Goal: Transaction & Acquisition: Purchase product/service

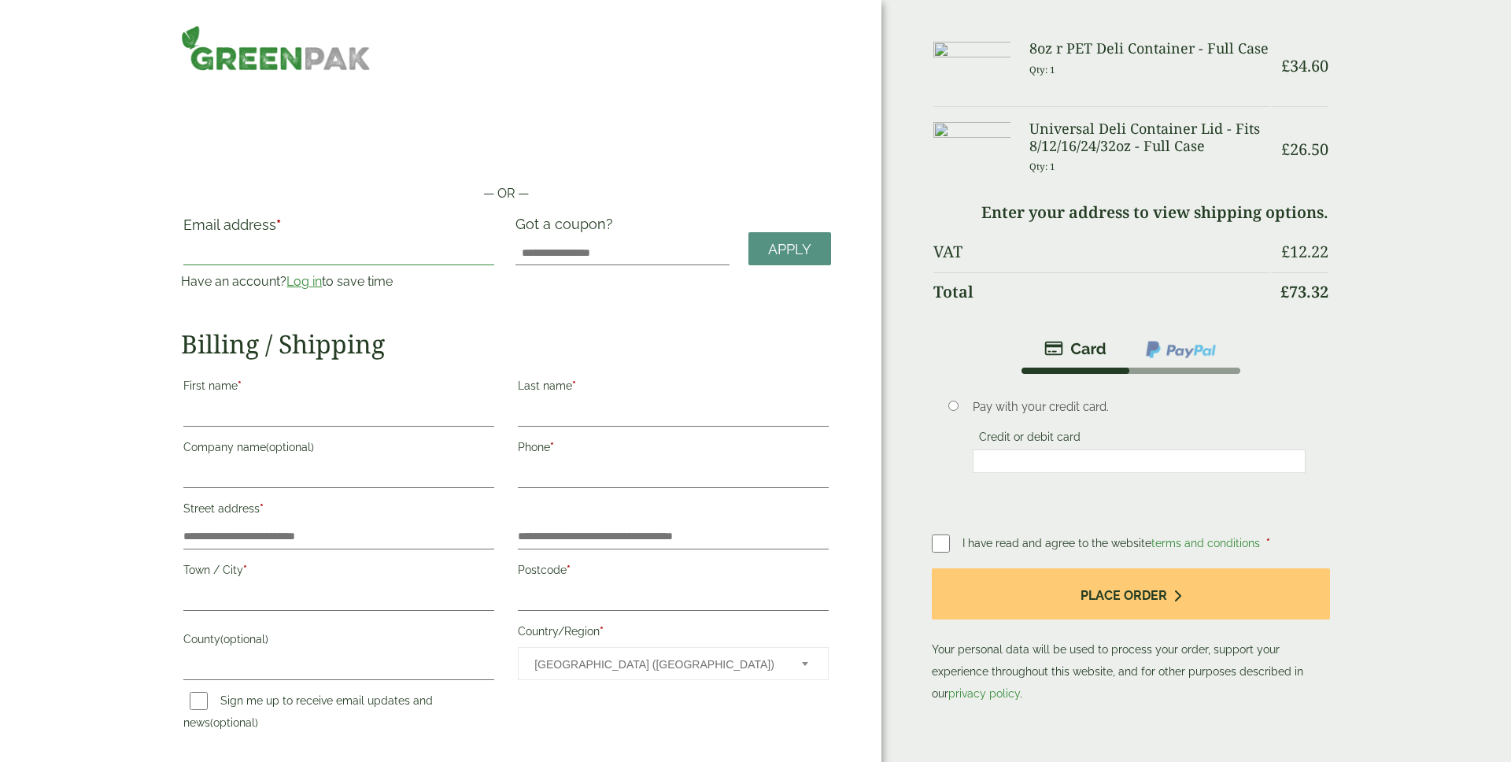
click at [275, 249] on input "Email address *" at bounding box center [338, 252] width 311 height 25
click at [135, 295] on div "— OR — Email address * Have an account? Log in to save time Username or email a…" at bounding box center [440, 422] width 881 height 844
click at [304, 283] on link "Log in" at bounding box center [303, 281] width 35 height 15
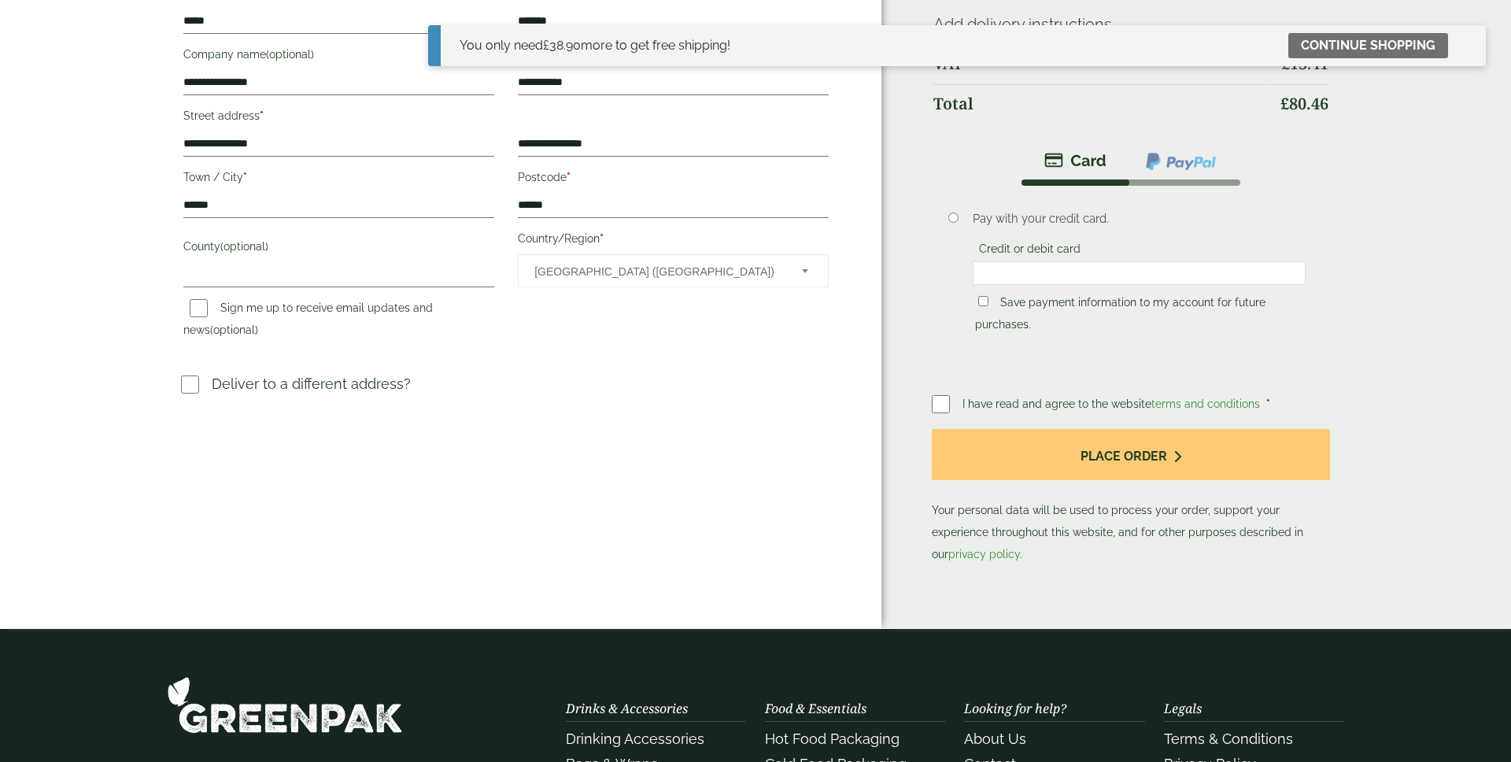
scroll to position [379, 0]
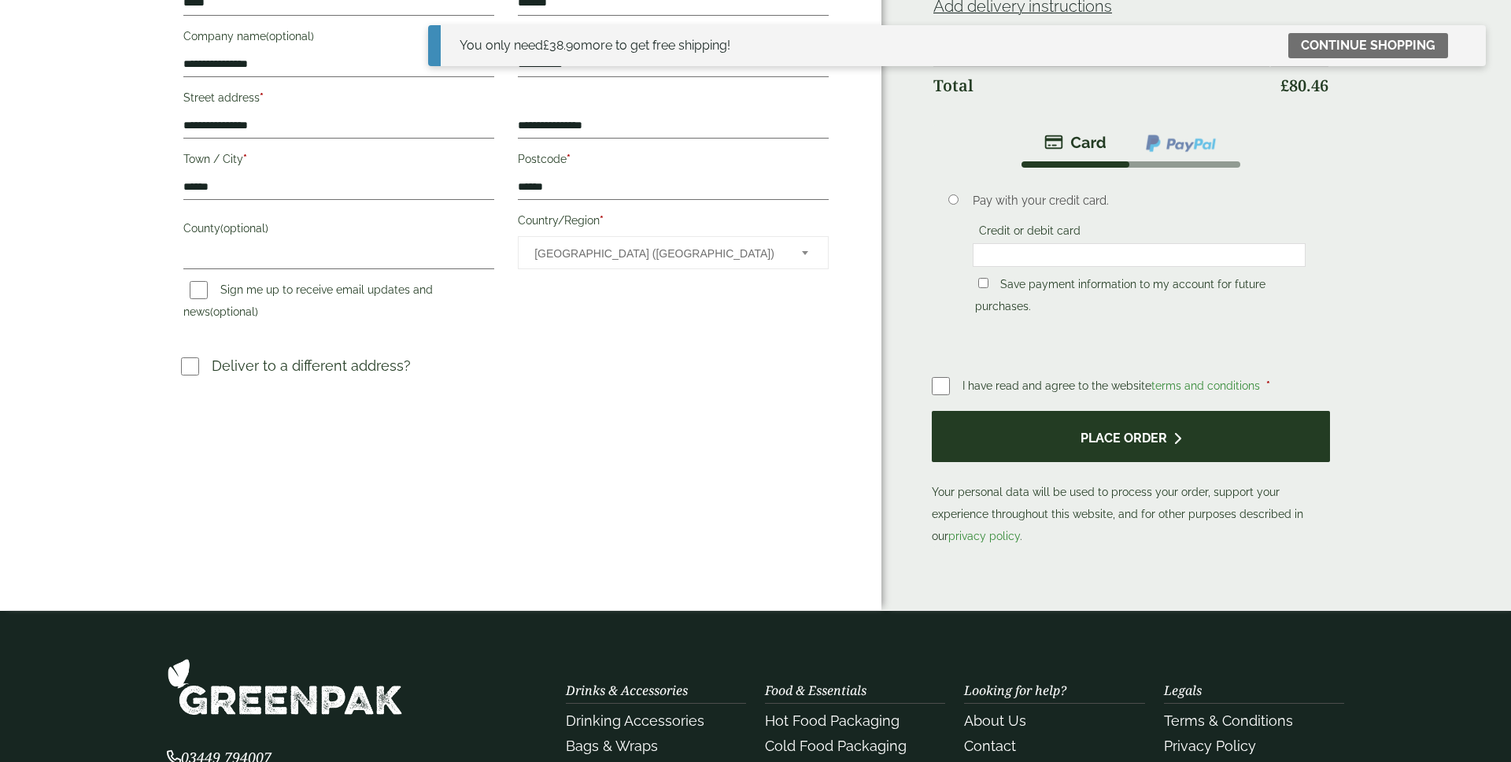
click at [991, 433] on button "Place order" at bounding box center [1131, 436] width 398 height 51
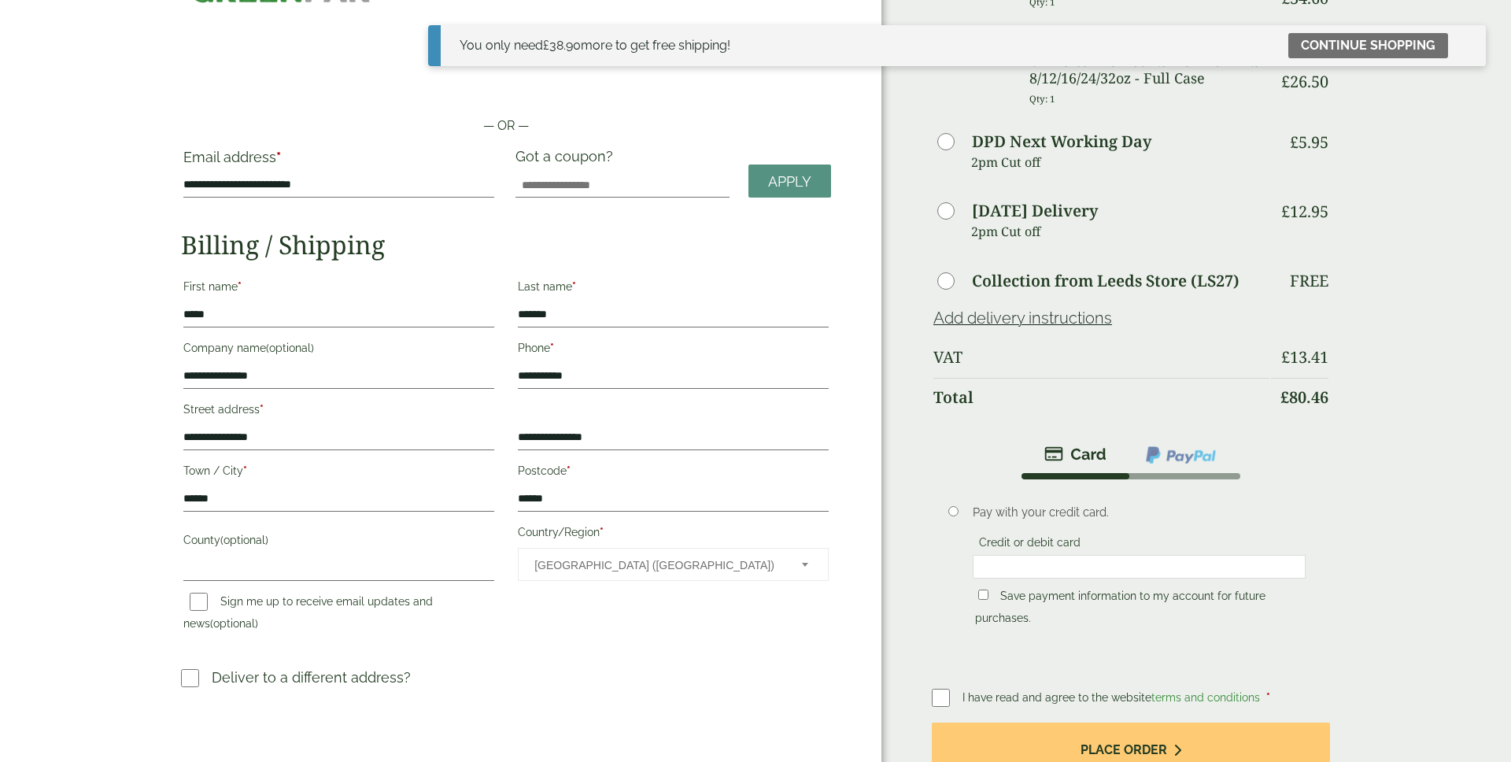
scroll to position [0, 0]
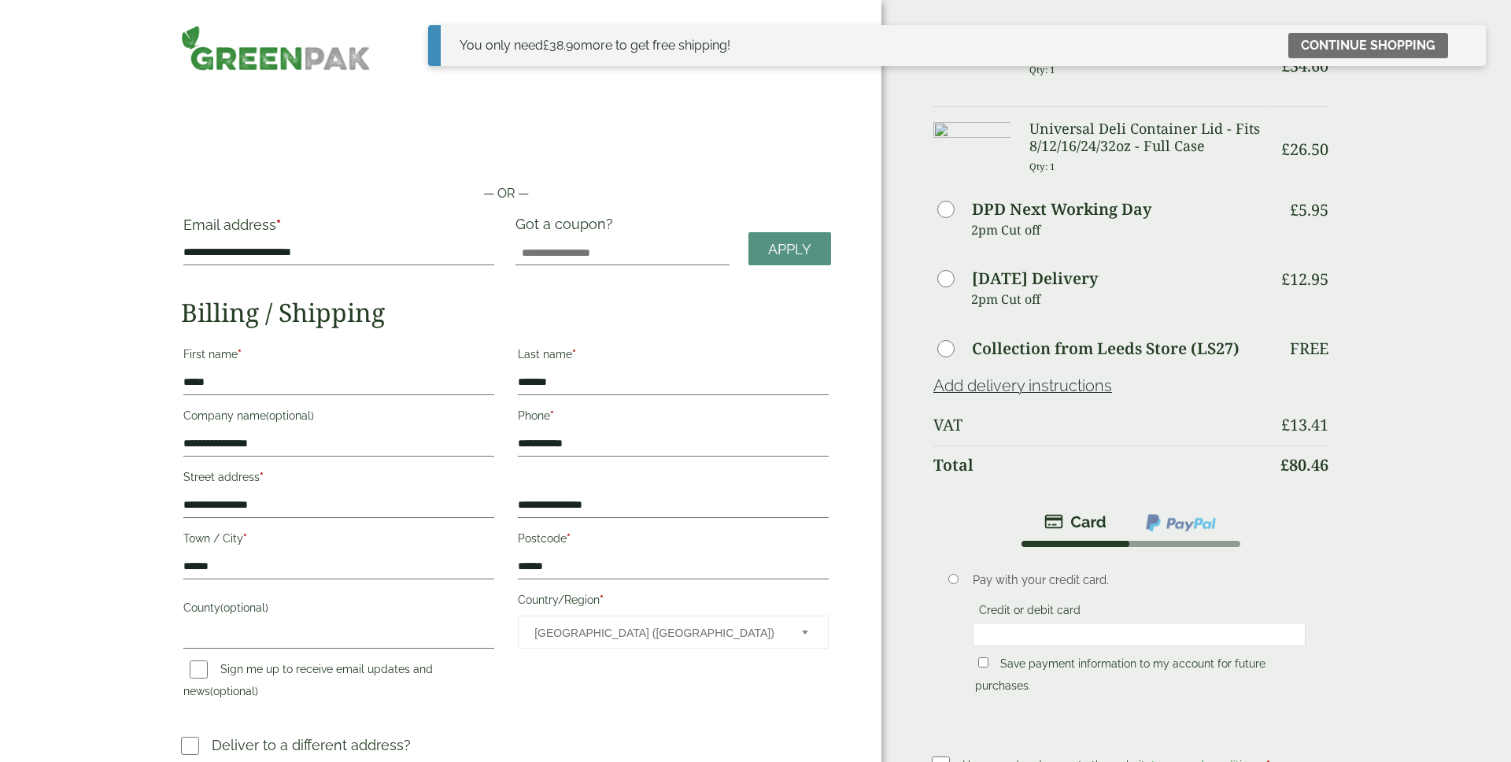
click at [923, 529] on div "Order Summary Item Ammount 8oz r PET Deli Container - Full Case Qty: 1 £ 34.60 …" at bounding box center [1195, 494] width 629 height 989
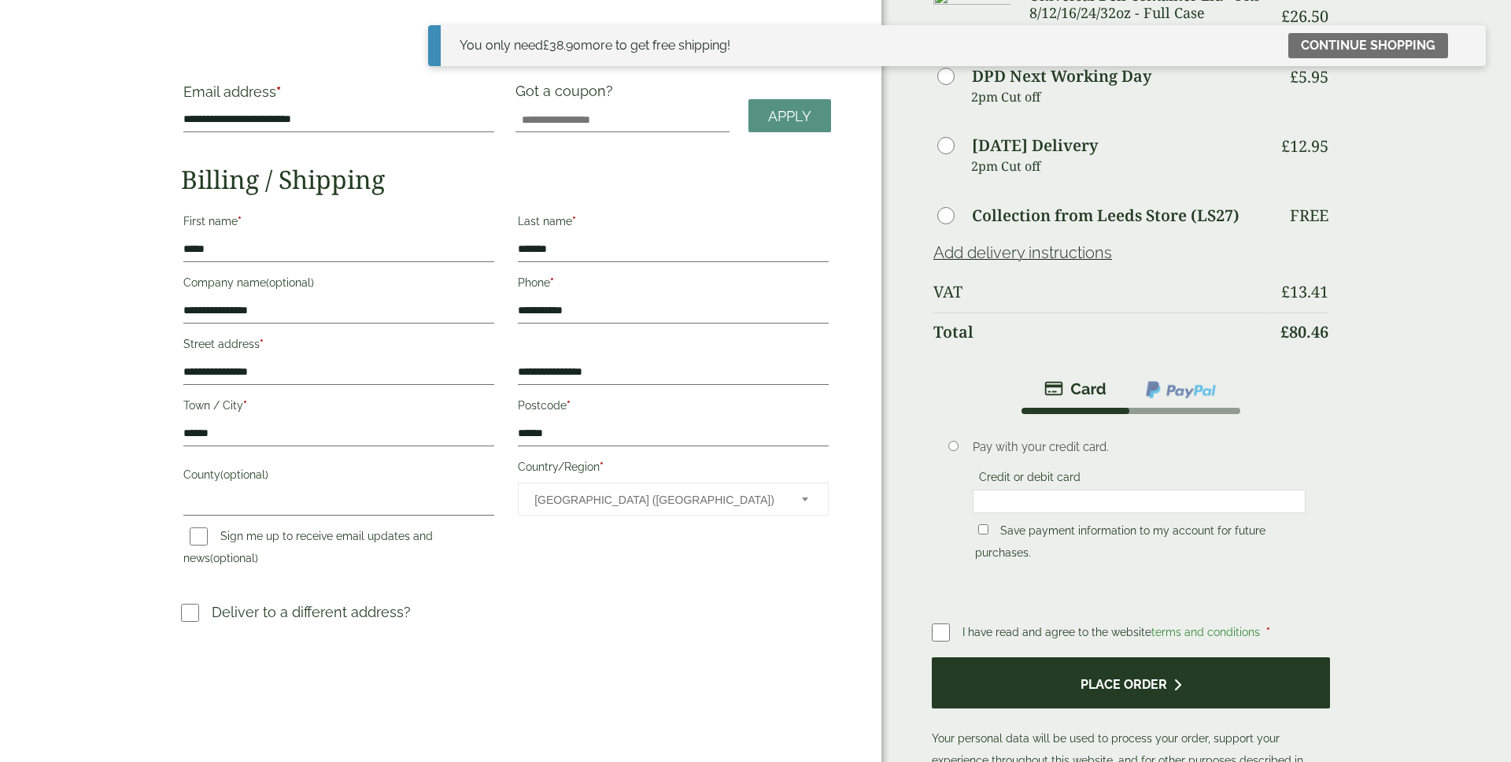
scroll to position [256, 0]
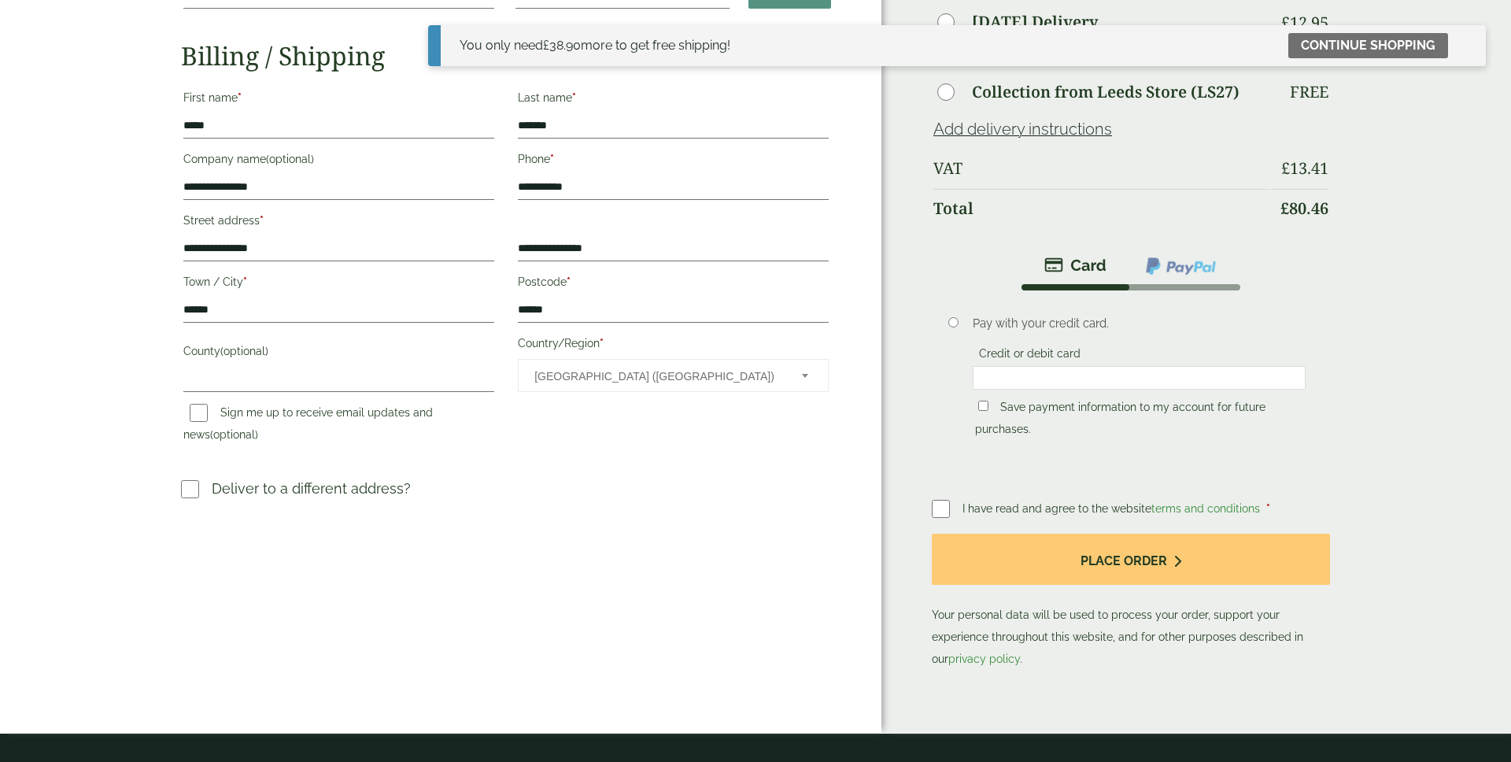
click at [1194, 263] on img at bounding box center [1180, 266] width 73 height 20
